Goal: Go to known website: Go to known website

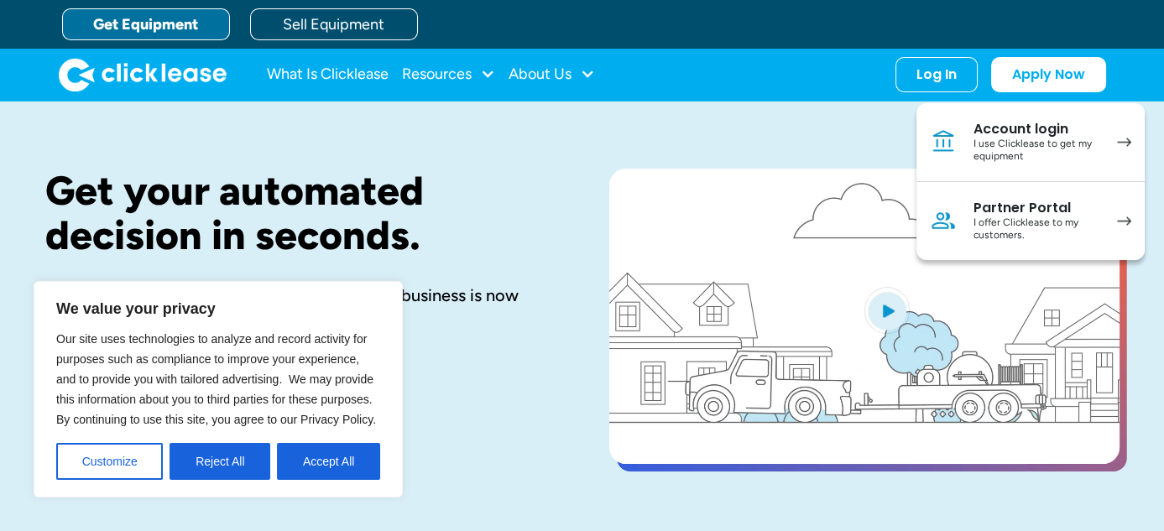
click at [1070, 138] on div "I use Clicklease to get my equipment" at bounding box center [1037, 151] width 127 height 26
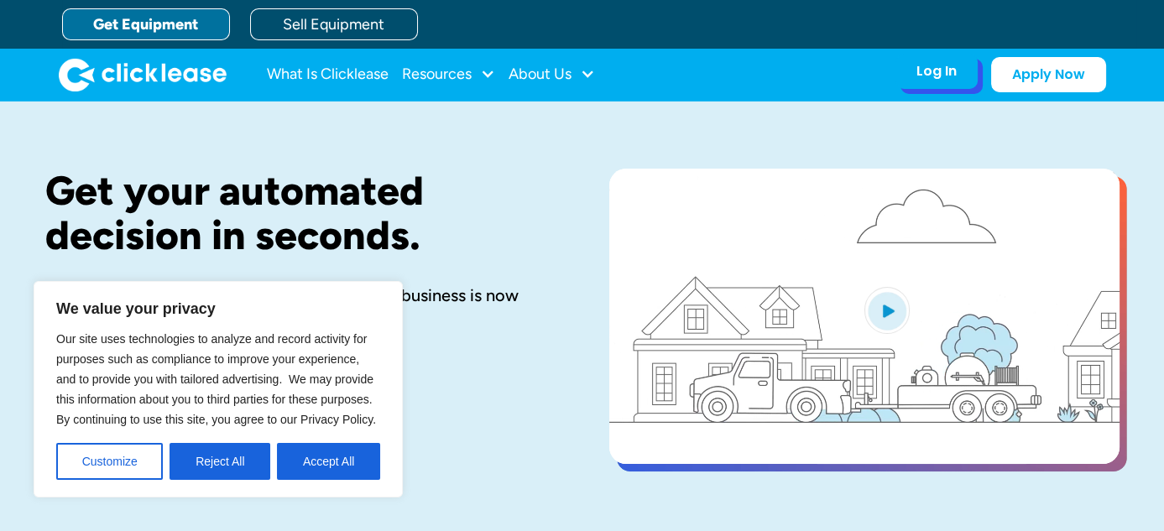
click at [946, 73] on div "Log In" at bounding box center [937, 71] width 40 height 17
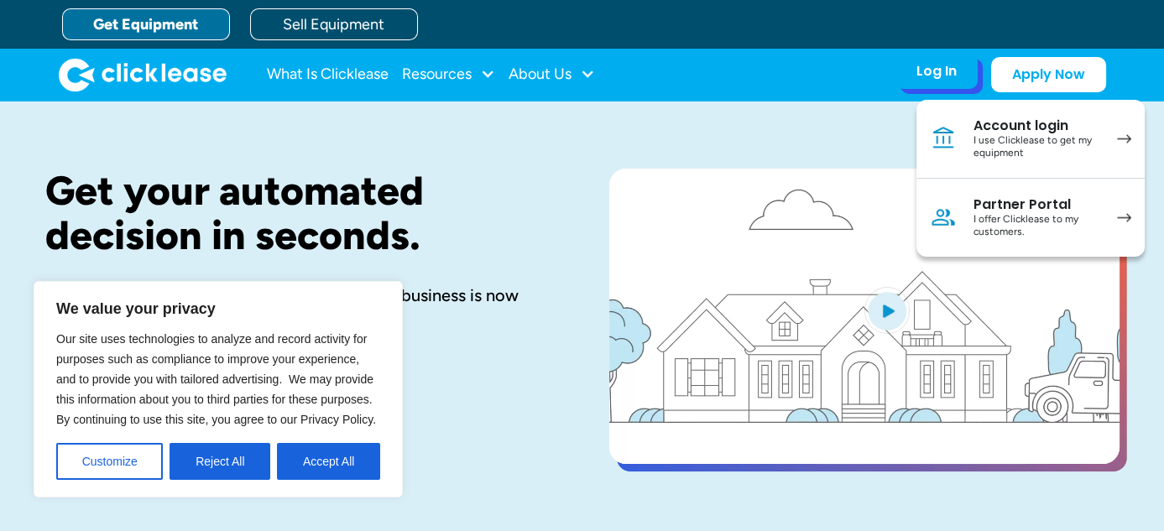
click at [1037, 141] on div "I use Clicklease to get my equipment" at bounding box center [1037, 147] width 127 height 26
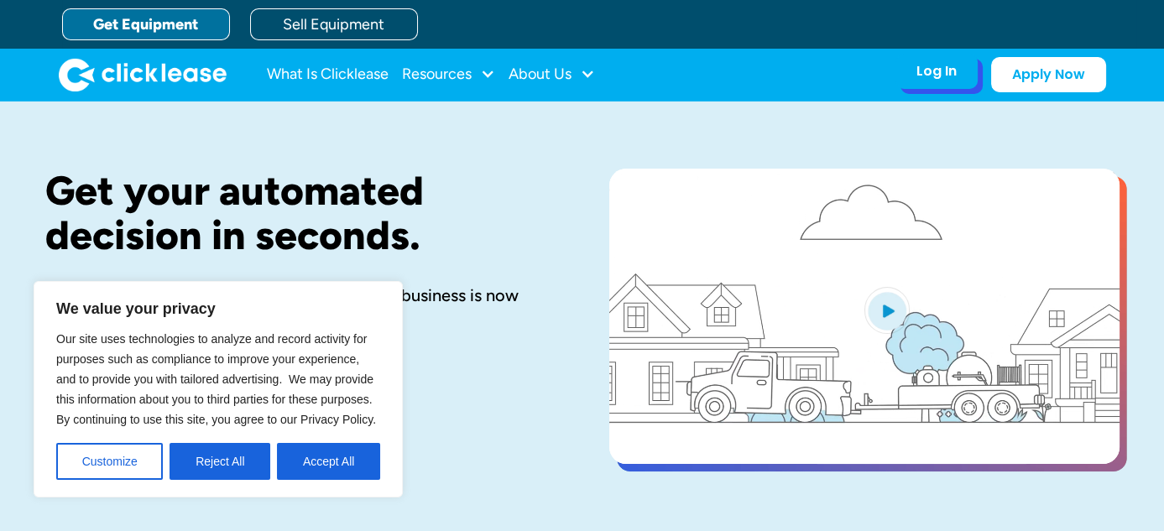
click at [911, 81] on div "Log In Account login I use Clicklease to get my equipment Partner Portal I offe…" at bounding box center [937, 71] width 82 height 35
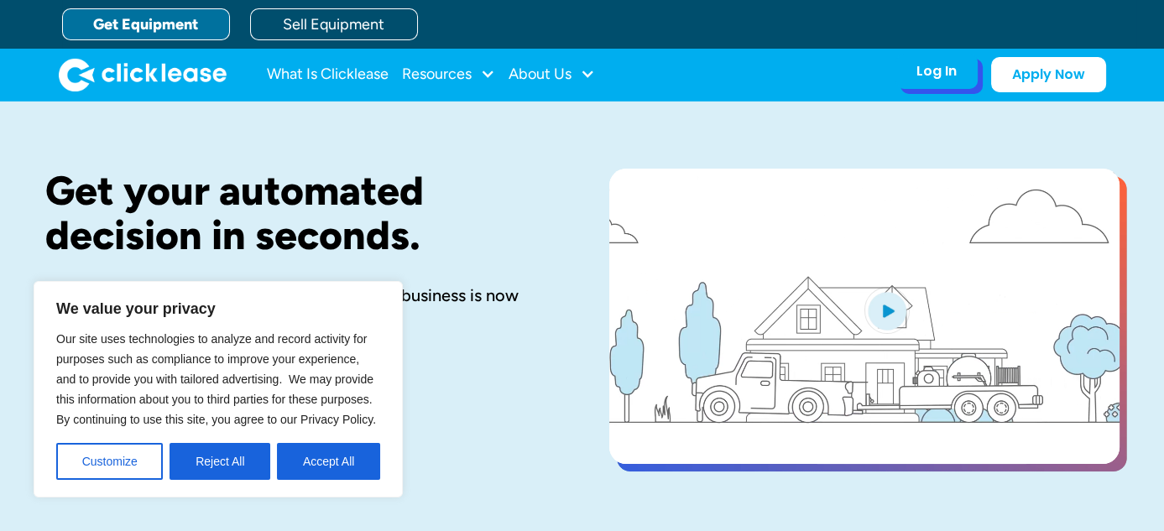
click at [932, 73] on div "Log In" at bounding box center [937, 71] width 40 height 17
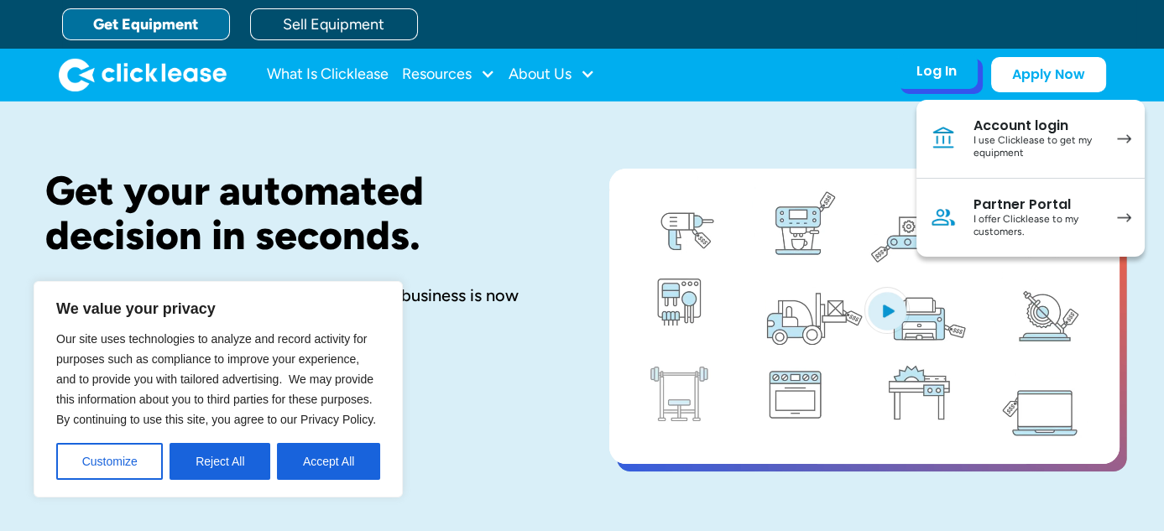
click at [1018, 217] on div "I offer Clicklease to my customers." at bounding box center [1037, 226] width 127 height 26
